Goal: Task Accomplishment & Management: Use online tool/utility

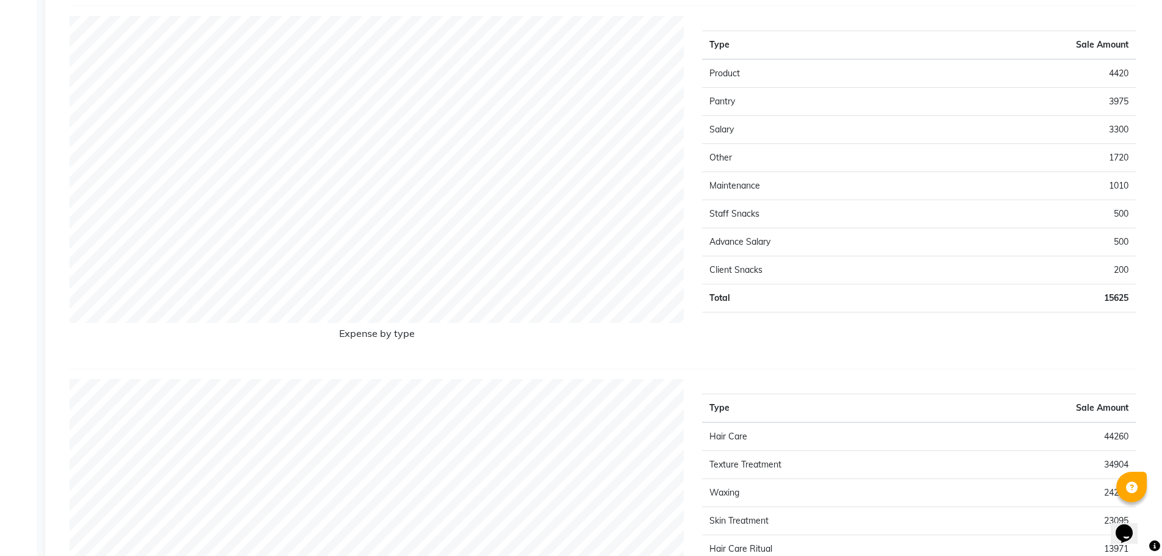
scroll to position [1972, 0]
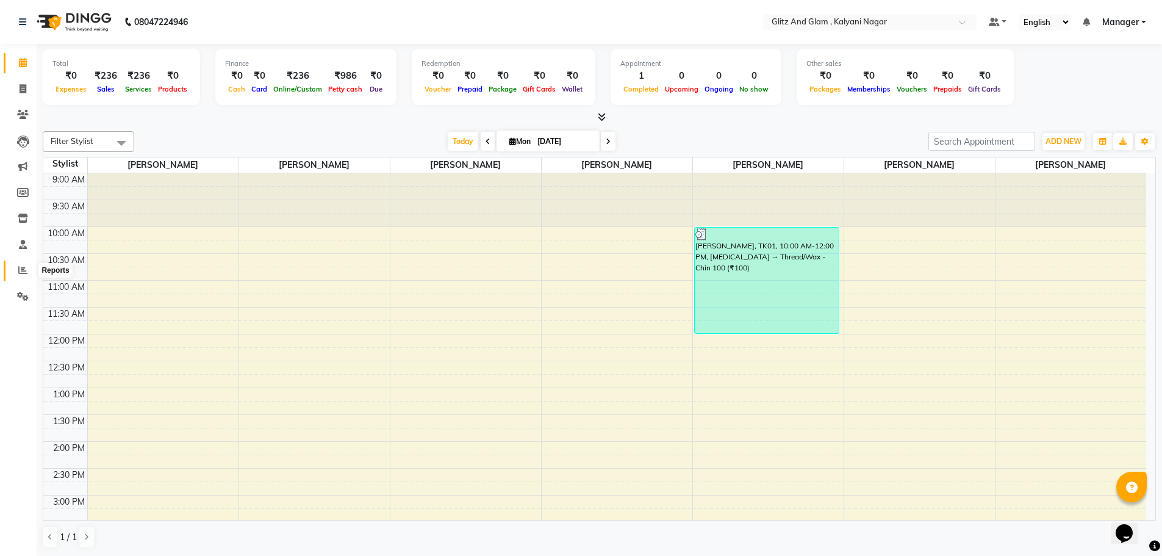
click at [17, 268] on span at bounding box center [22, 271] width 21 height 14
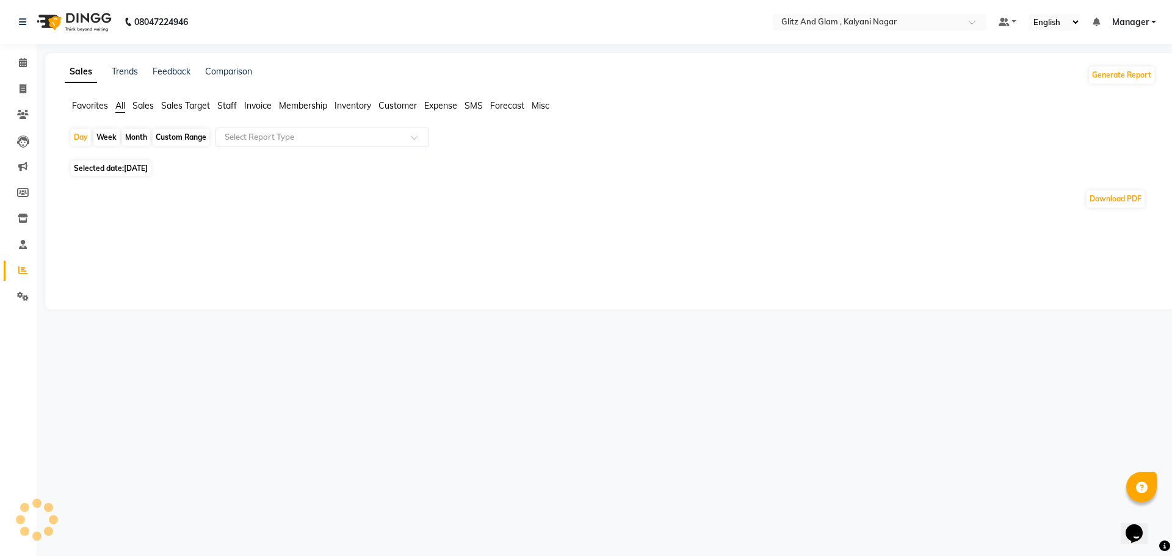
click at [131, 131] on div "Month" at bounding box center [136, 137] width 28 height 17
select select "9"
select select "2025"
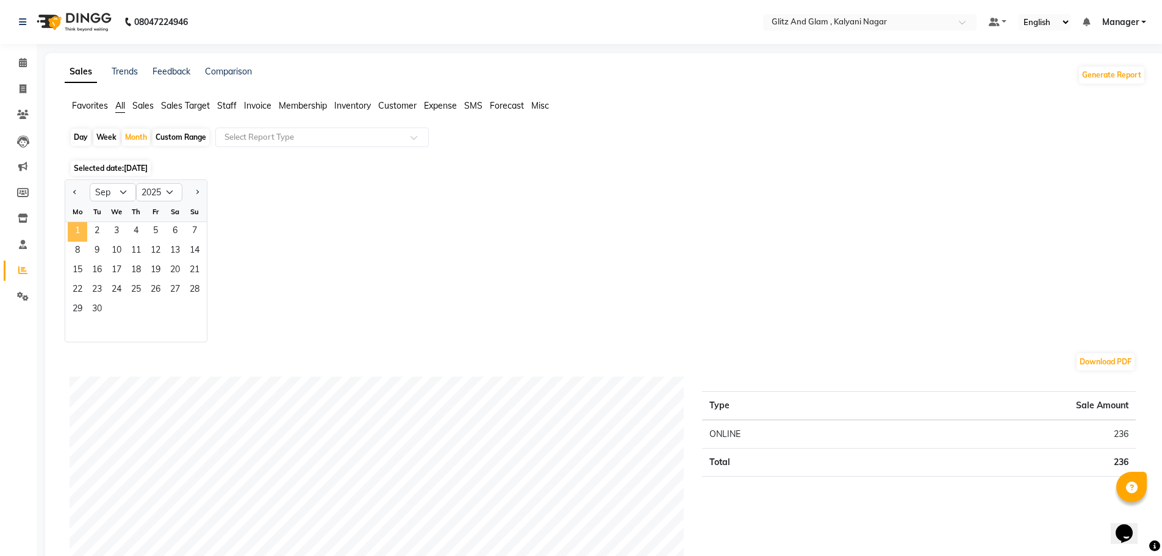
click at [76, 229] on span "1" at bounding box center [78, 232] width 20 height 20
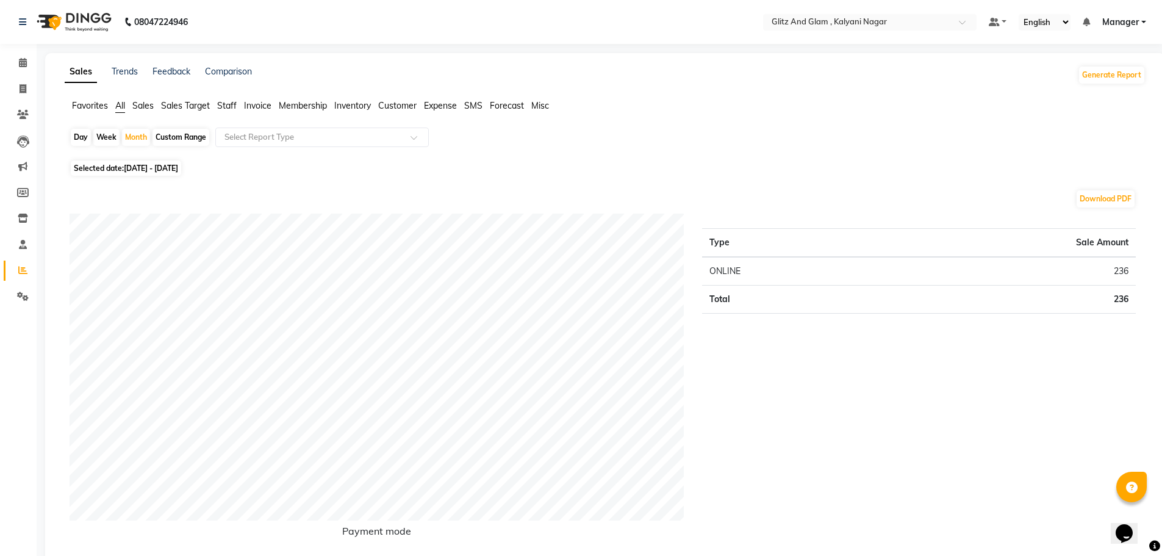
click at [102, 130] on div "Week" at bounding box center [106, 137] width 26 height 17
select select "9"
select select "2025"
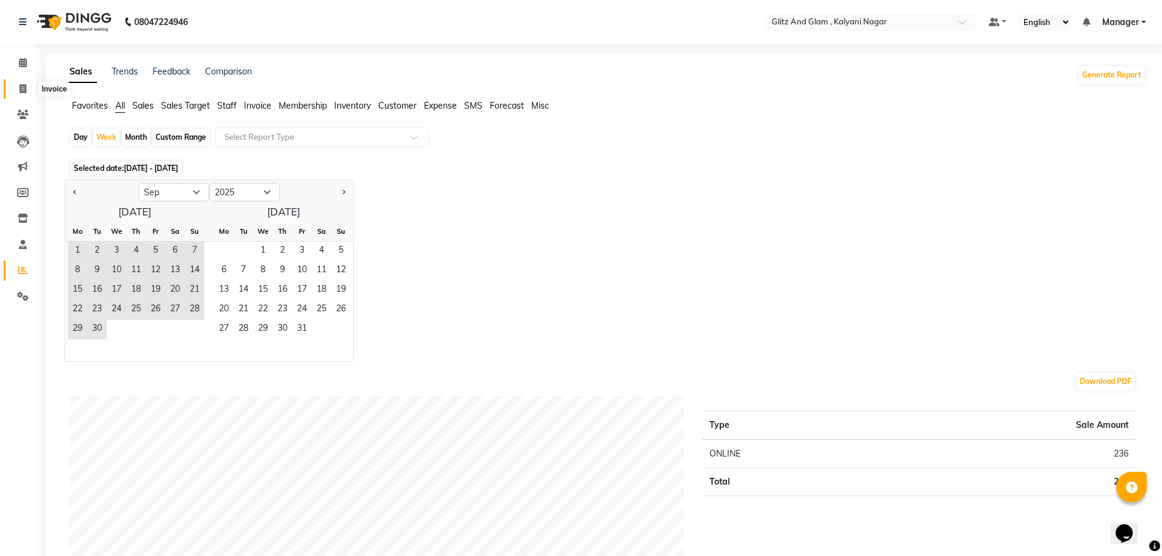
click at [23, 88] on icon at bounding box center [23, 88] width 7 height 9
select select "service"
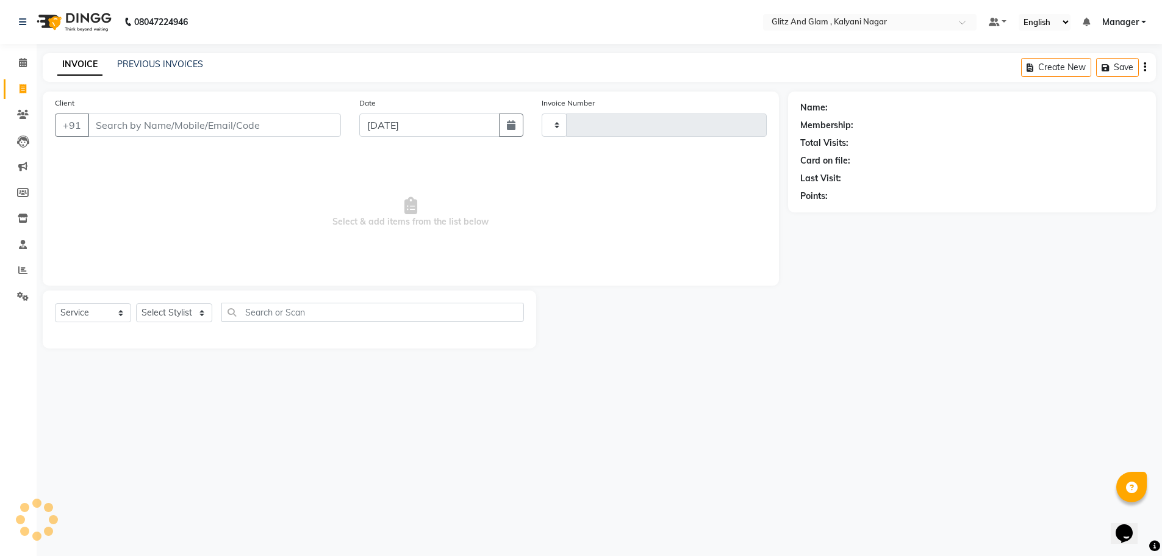
type input "0758"
select select "7347"
click at [23, 272] on icon at bounding box center [22, 269] width 9 height 9
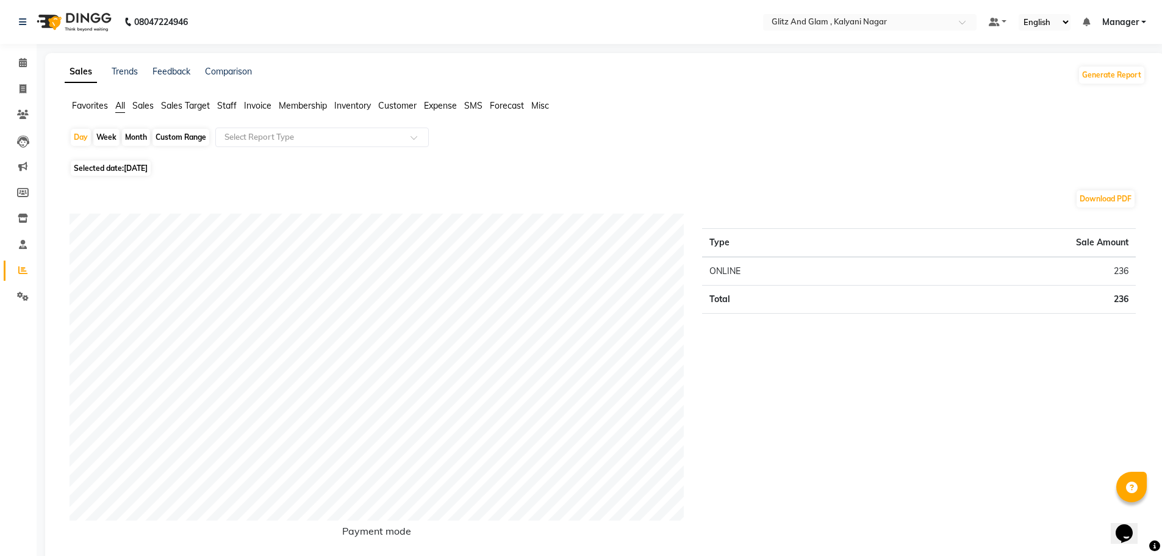
click at [133, 137] on div "Month" at bounding box center [136, 137] width 28 height 17
select select "9"
select select "2025"
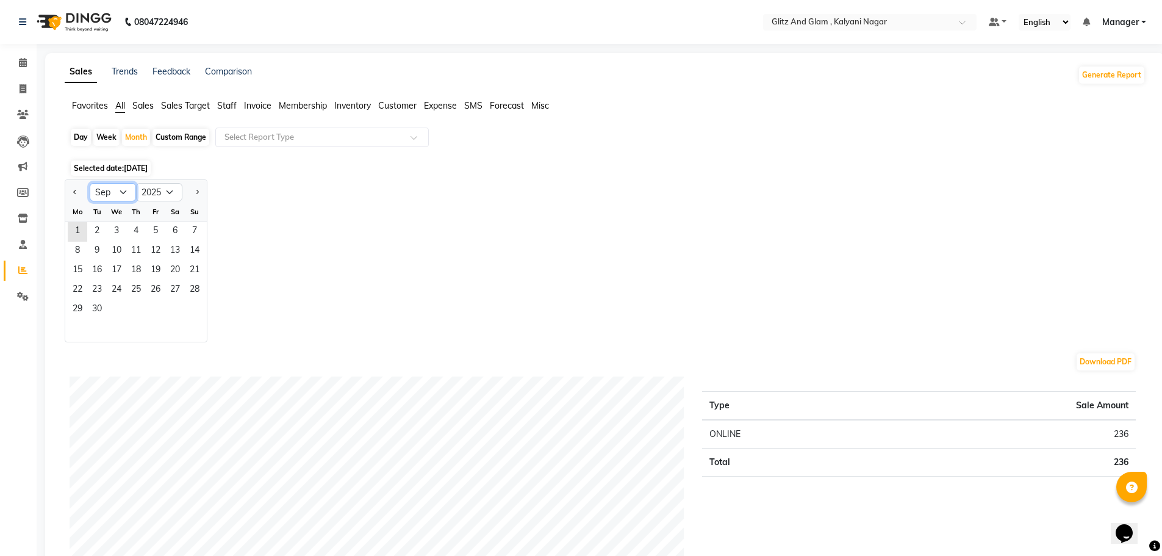
click at [125, 194] on select "Jan Feb Mar Apr May Jun [DATE] Aug Sep Oct Nov Dec" at bounding box center [113, 192] width 46 height 18
select select "8"
click at [90, 183] on select "Jan Feb Mar Apr May Jun [DATE] Aug Sep Oct Nov Dec" at bounding box center [113, 192] width 46 height 18
click at [193, 312] on span "31" at bounding box center [195, 310] width 20 height 20
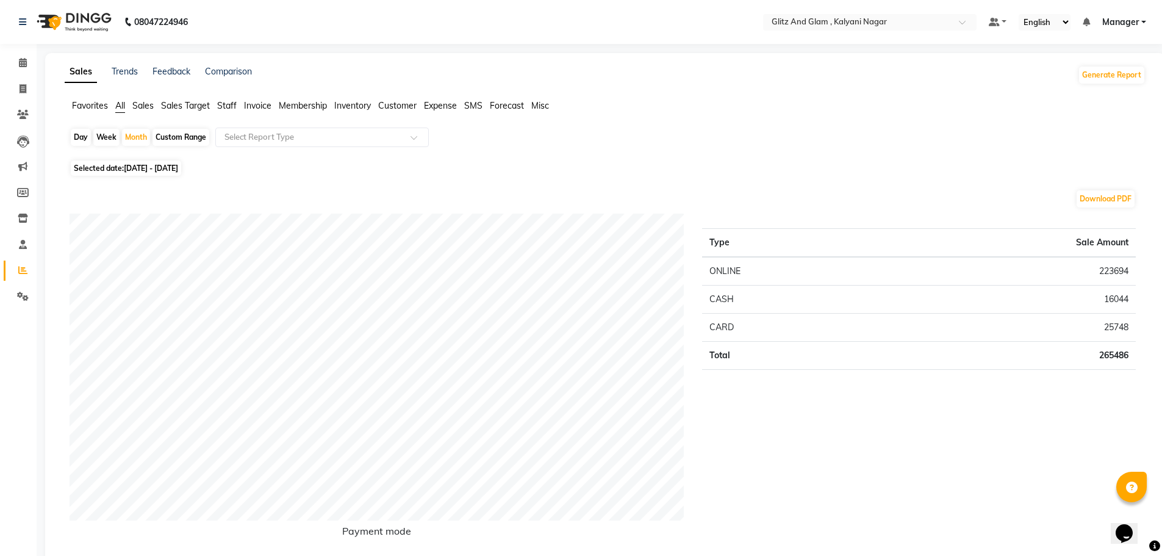
click at [77, 140] on div "Day" at bounding box center [81, 137] width 20 height 17
select select "8"
select select "2025"
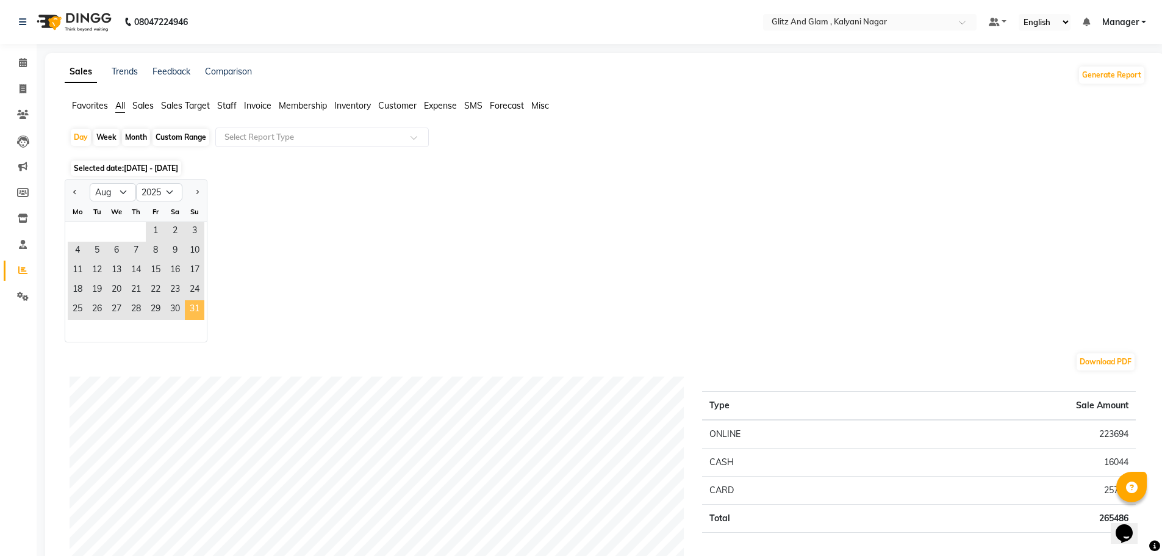
click at [196, 306] on span "31" at bounding box center [195, 310] width 20 height 20
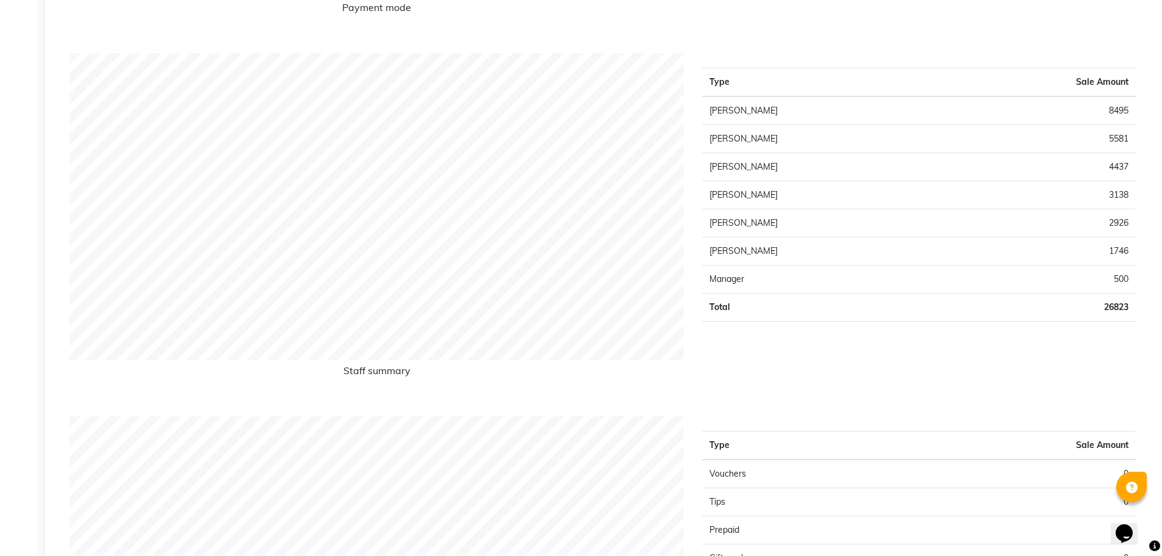
scroll to position [434, 0]
